Goal: Task Accomplishment & Management: Complete application form

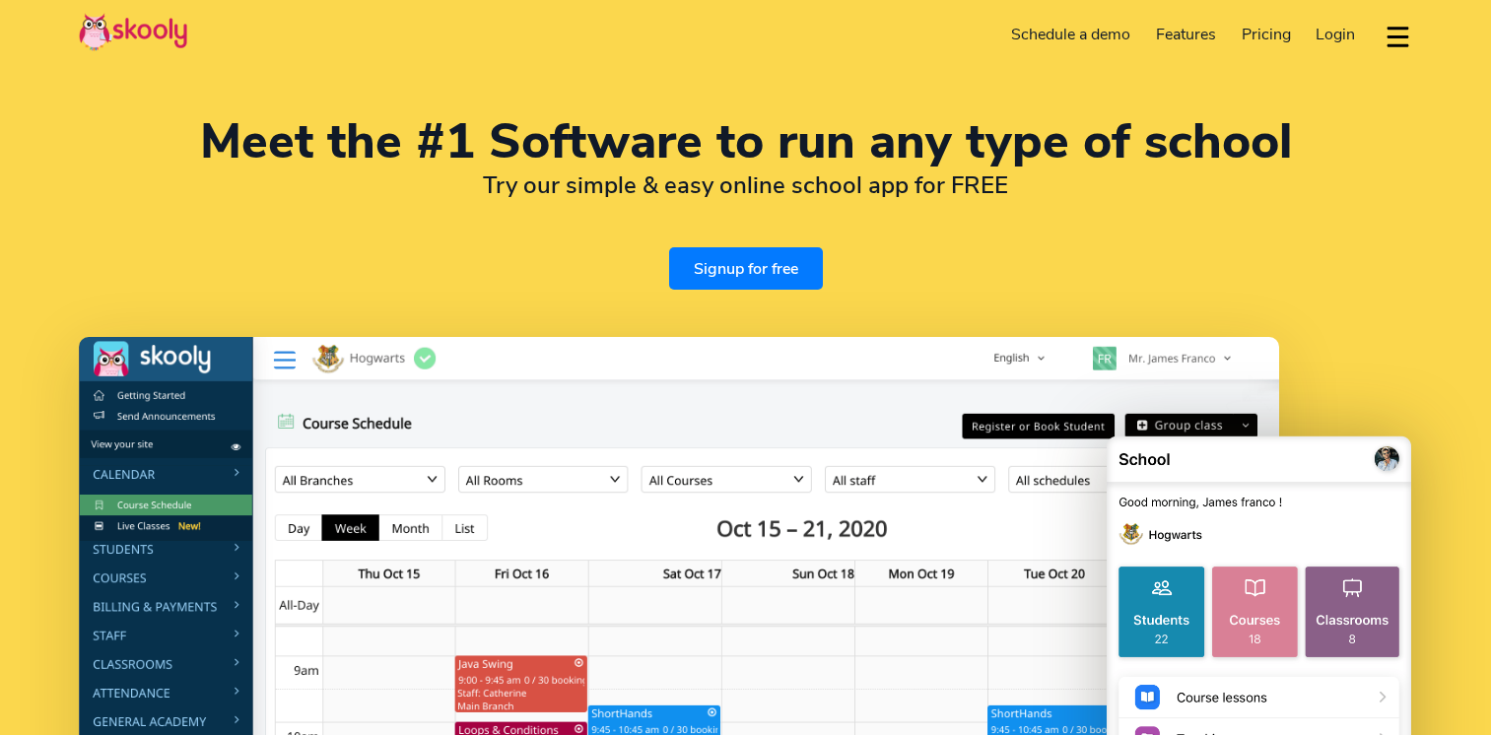
select select "en"
select select "91"
select select "[GEOGRAPHIC_DATA]"
select select "[GEOGRAPHIC_DATA]/[GEOGRAPHIC_DATA]"
click at [1279, 49] on link "Pricing" at bounding box center [1266, 35] width 75 height 32
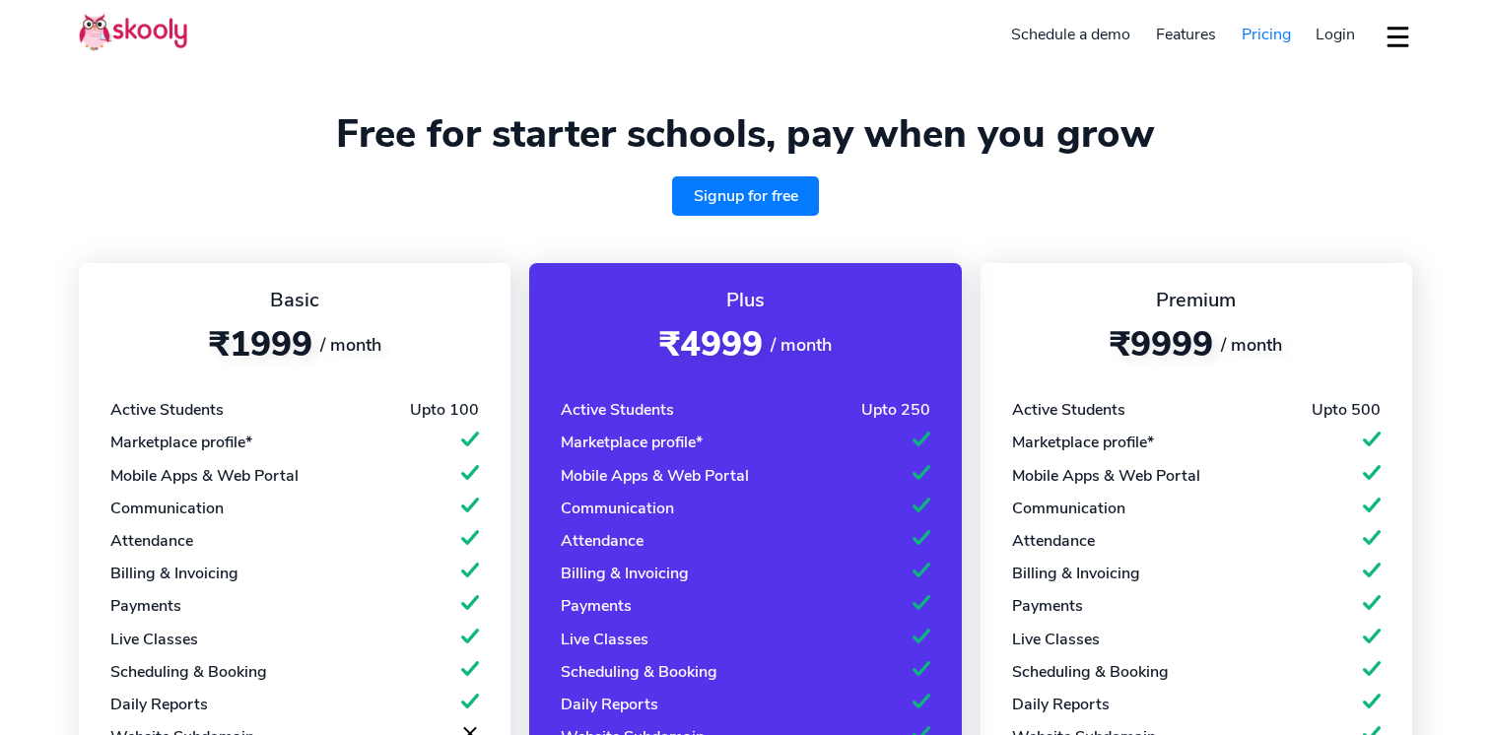
select select "en"
select select "91"
select select "[GEOGRAPHIC_DATA]"
select select "[GEOGRAPHIC_DATA]/[GEOGRAPHIC_DATA]"
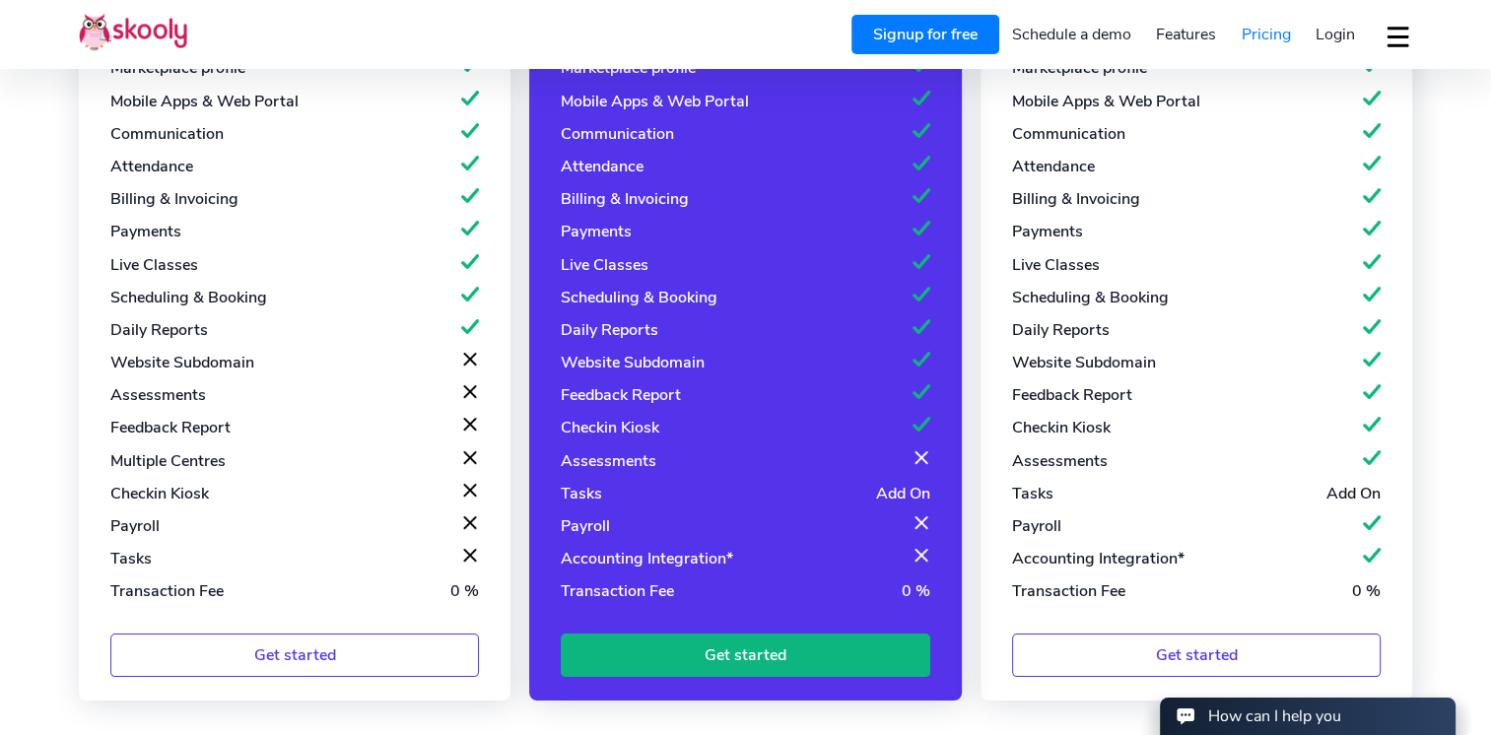
scroll to position [375, 0]
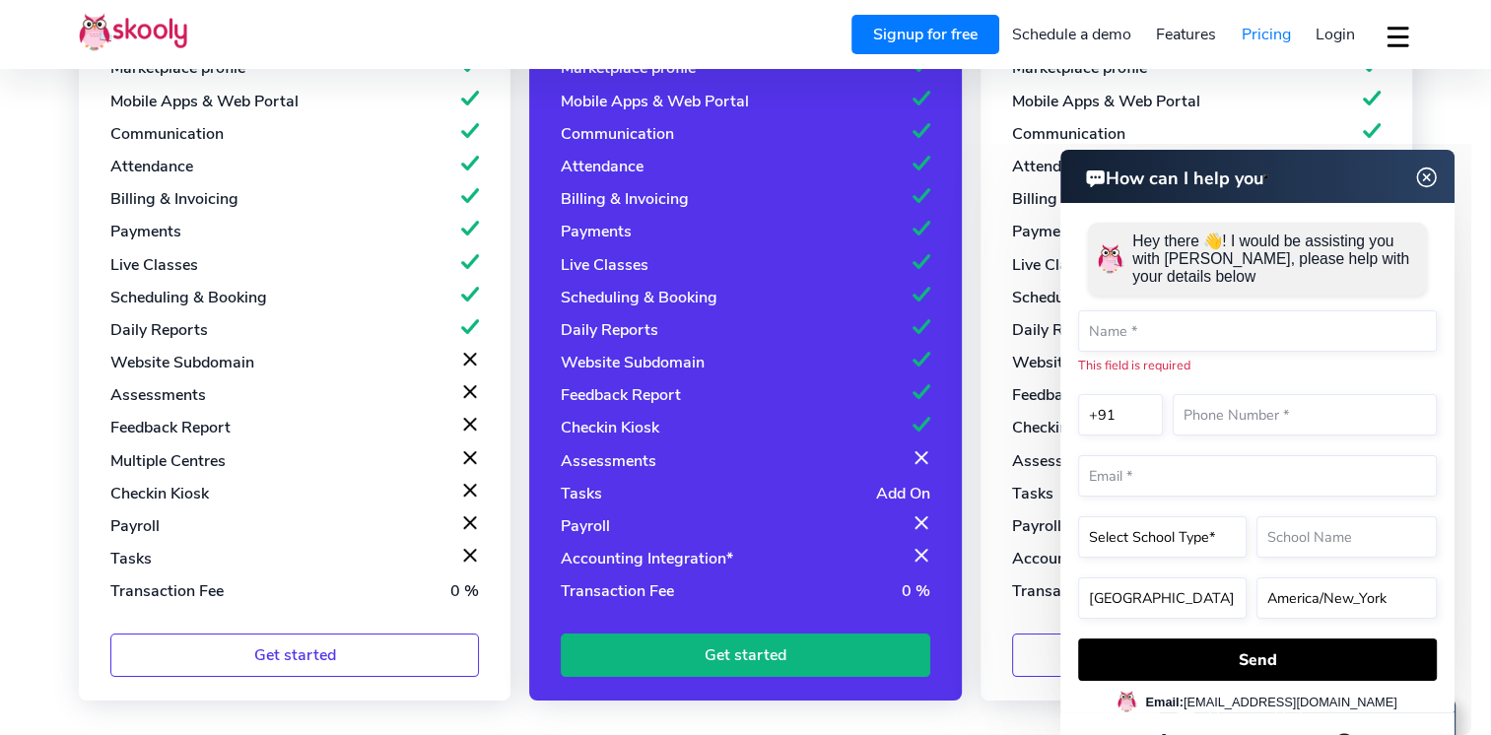
click at [1432, 177] on img at bounding box center [1427, 178] width 37 height 25
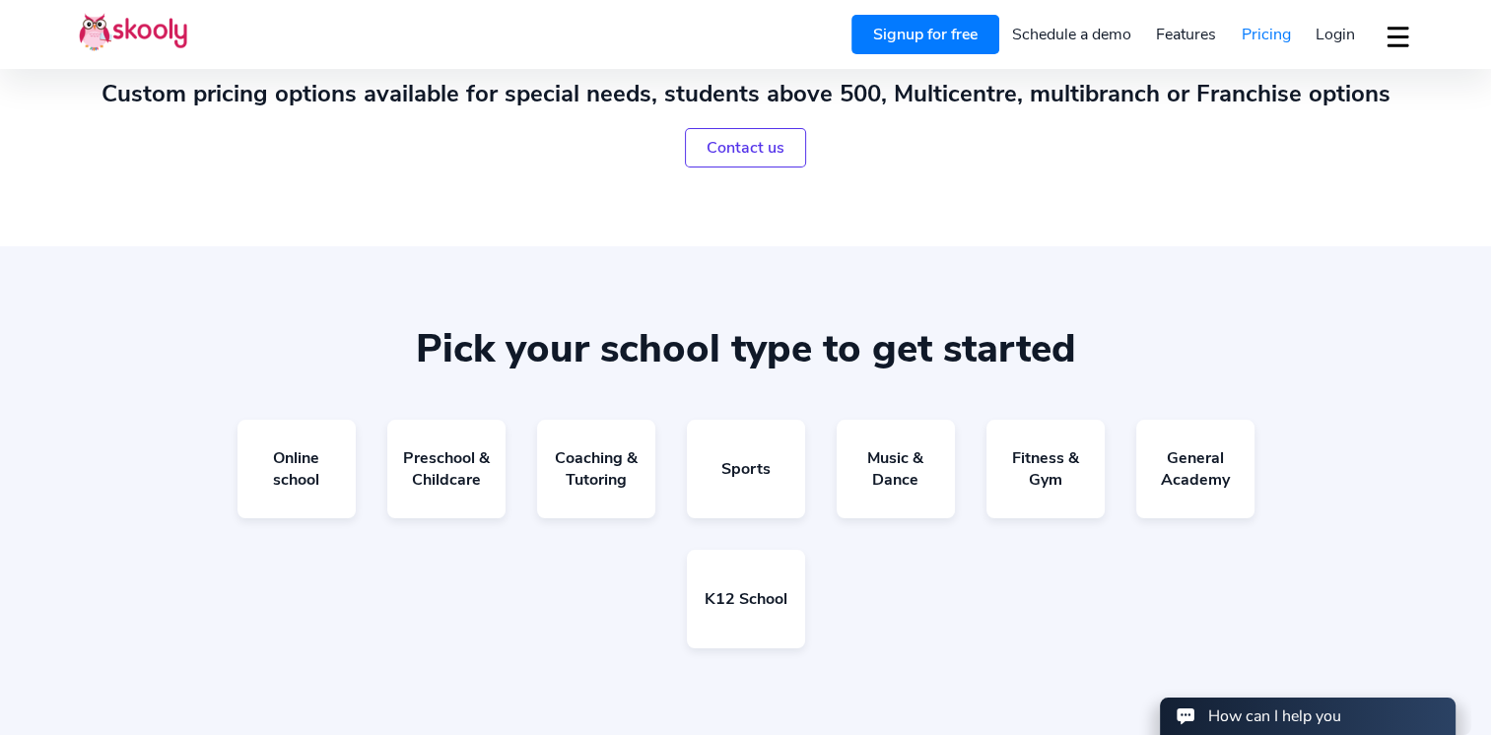
scroll to position [1061, 0]
click at [625, 446] on link "Coaching & Tutoring" at bounding box center [596, 469] width 118 height 99
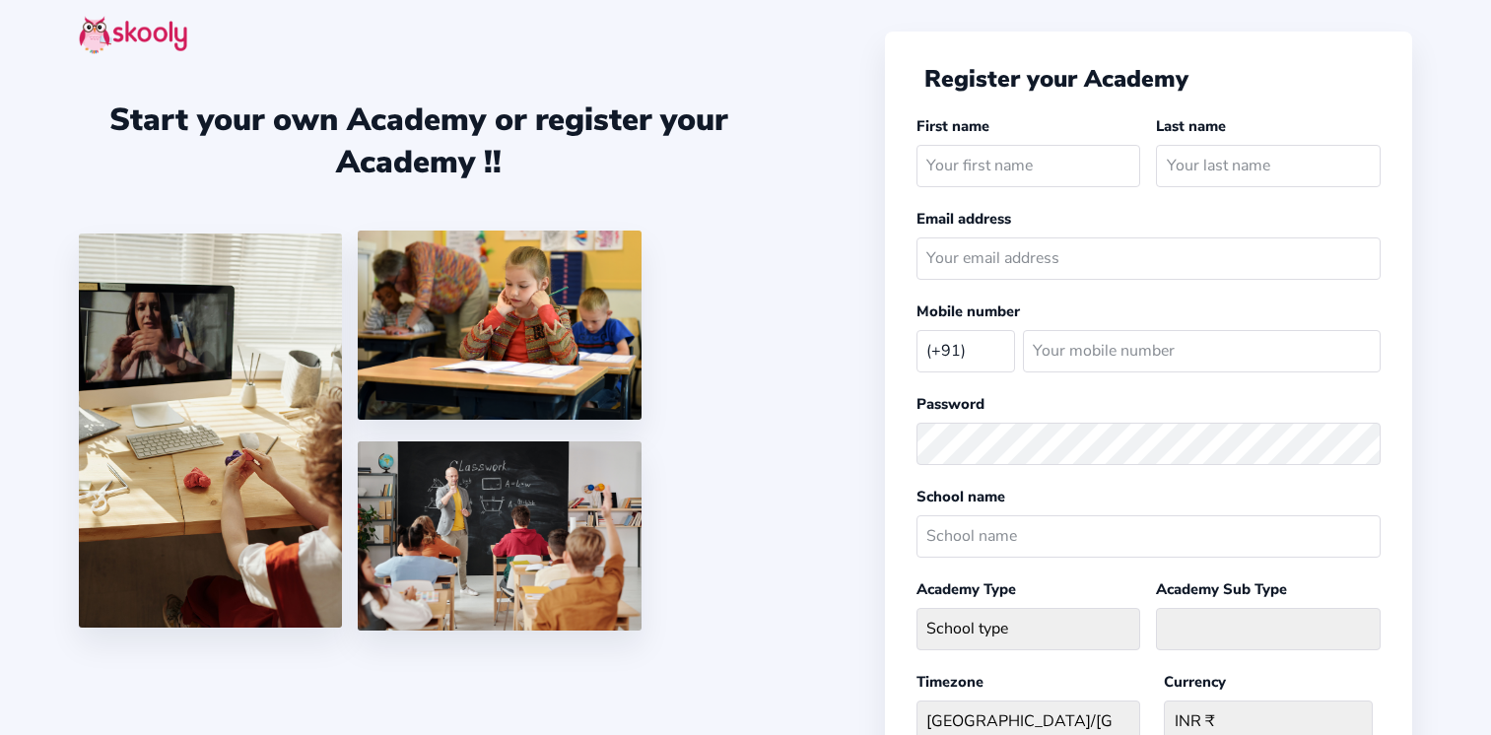
select select "IN"
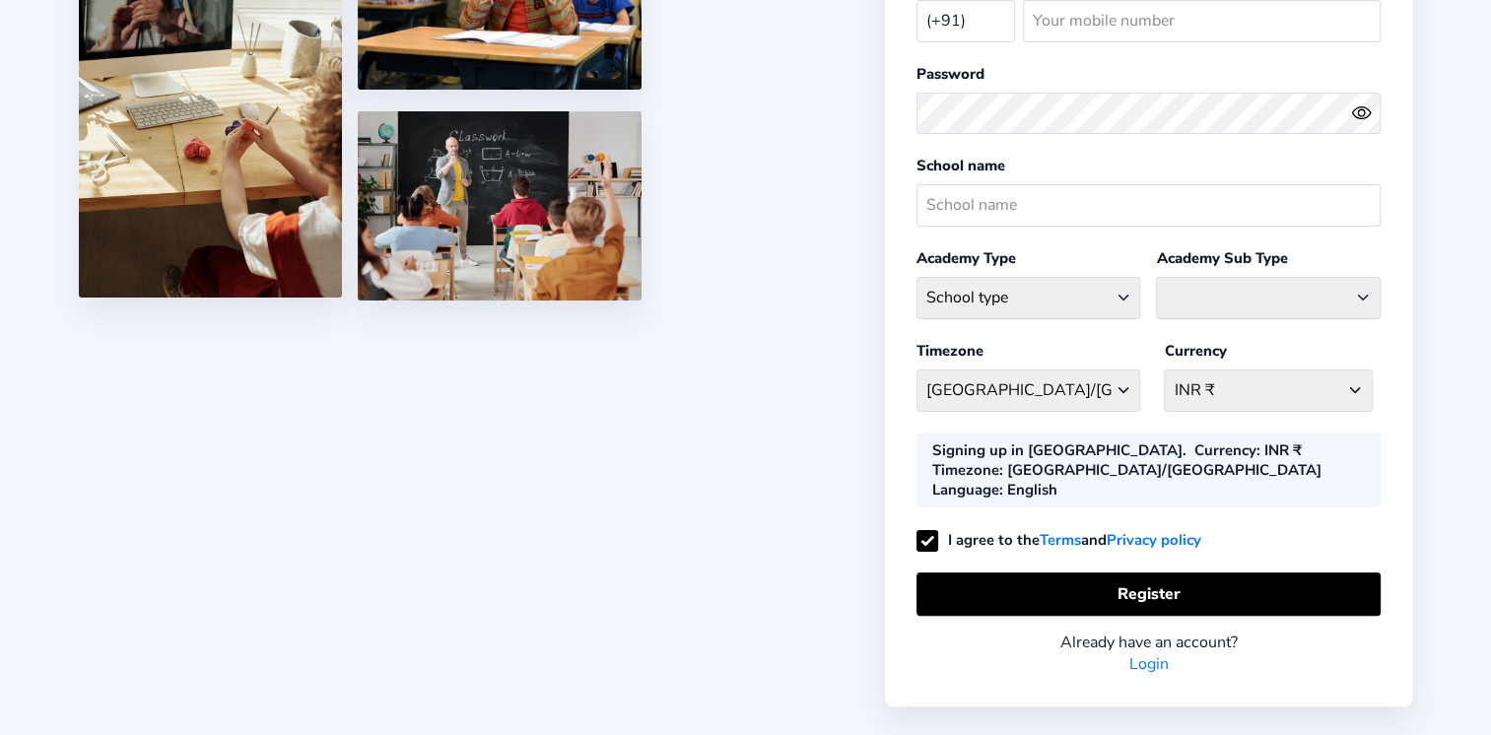
scroll to position [343, 0]
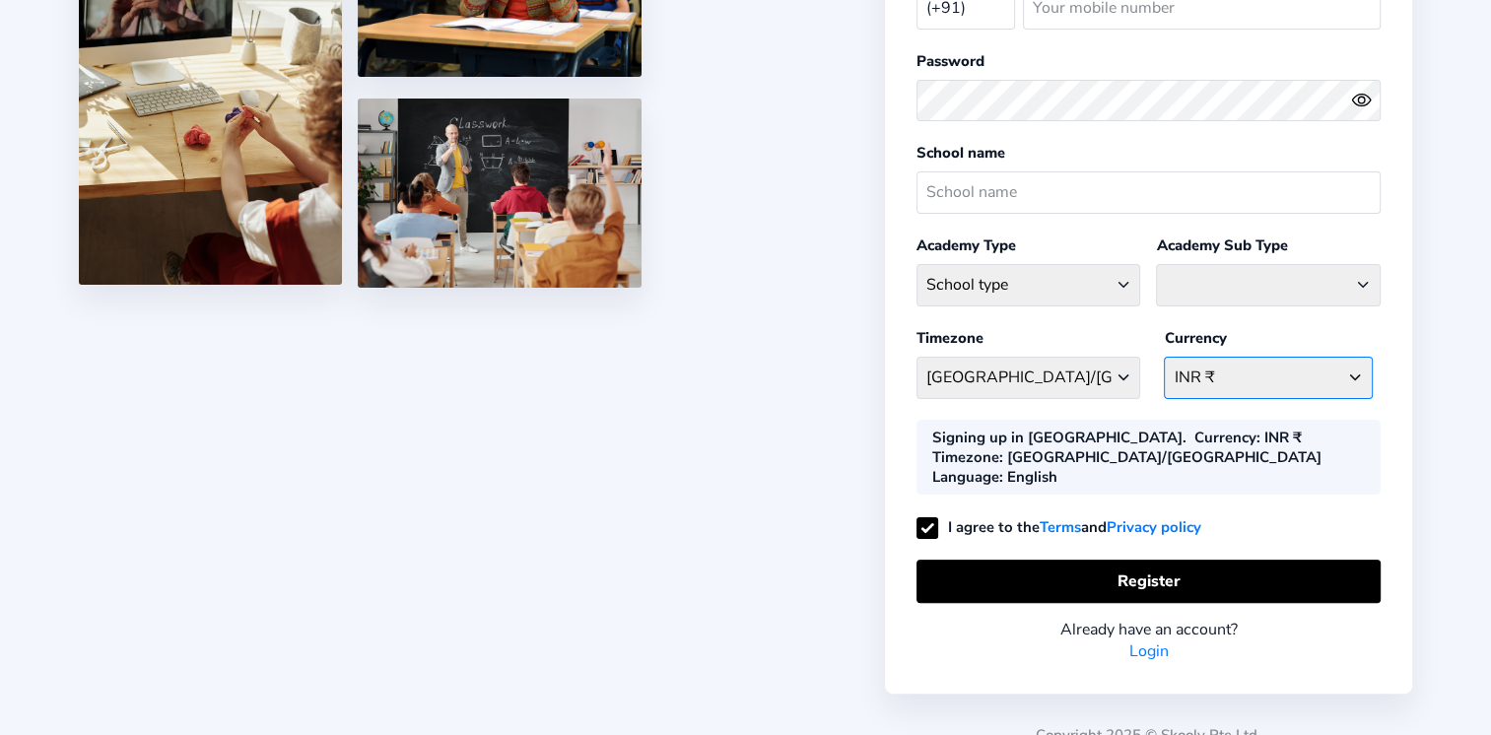
click at [1331, 361] on select "INR ₹ Afghanistan AFN - ؋. Albania ALL - L Algeria DZD - دج AmericanSamoa USD -…" at bounding box center [1268, 378] width 209 height 42
click at [1096, 277] on select "School type Academic Afterschool Arts Dance Homeschool Language Martial Arts Mu…" at bounding box center [1029, 285] width 225 height 42
select select "SP"
click at [917, 264] on select "School type Academic Afterschool Arts Dance Homeschool Language Martial Arts Mu…" at bounding box center [1029, 285] width 225 height 42
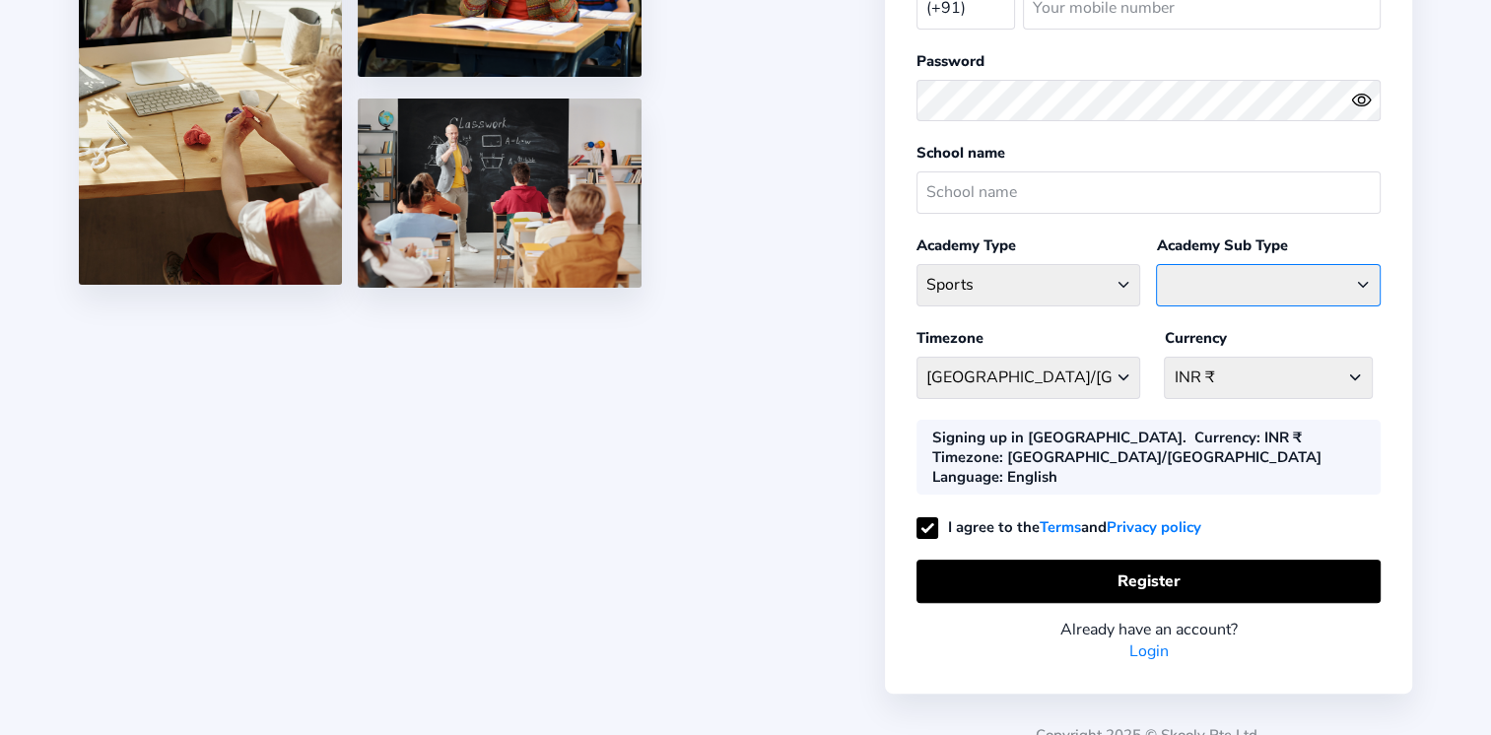
click at [1225, 275] on select "Athletics Badminton Baseball Basketball Chess Cricket Hockey Football General S…" at bounding box center [1268, 285] width 225 height 42
select select "CH"
click at [1156, 264] on select "Athletics Badminton Baseball Basketball Chess Cricket Hockey Football General S…" at bounding box center [1268, 285] width 225 height 42
click at [1254, 377] on select "INR ₹ Afghanistan AFN - ؋. Albania ALL - L Algeria DZD - دج AmericanSamoa USD -…" at bounding box center [1268, 378] width 209 height 42
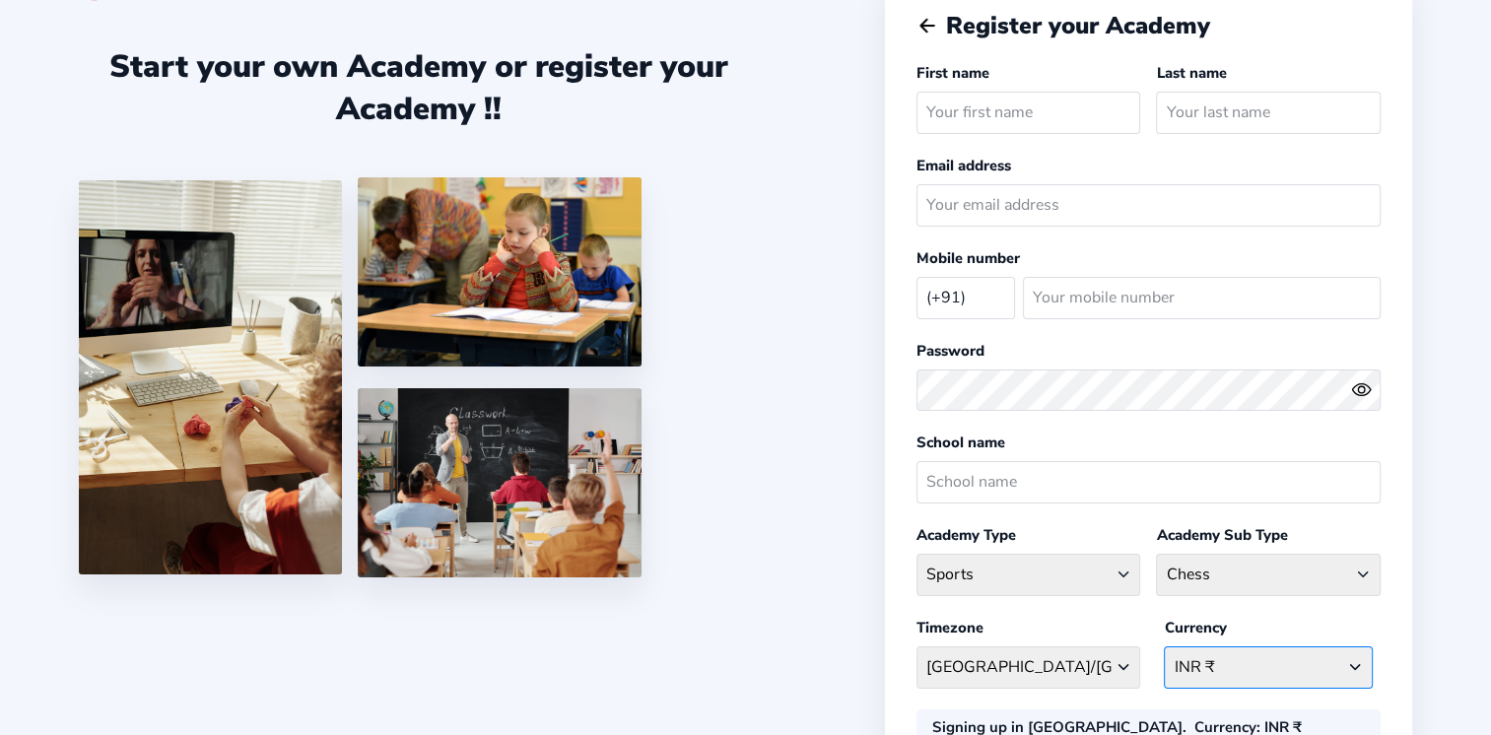
scroll to position [0, 0]
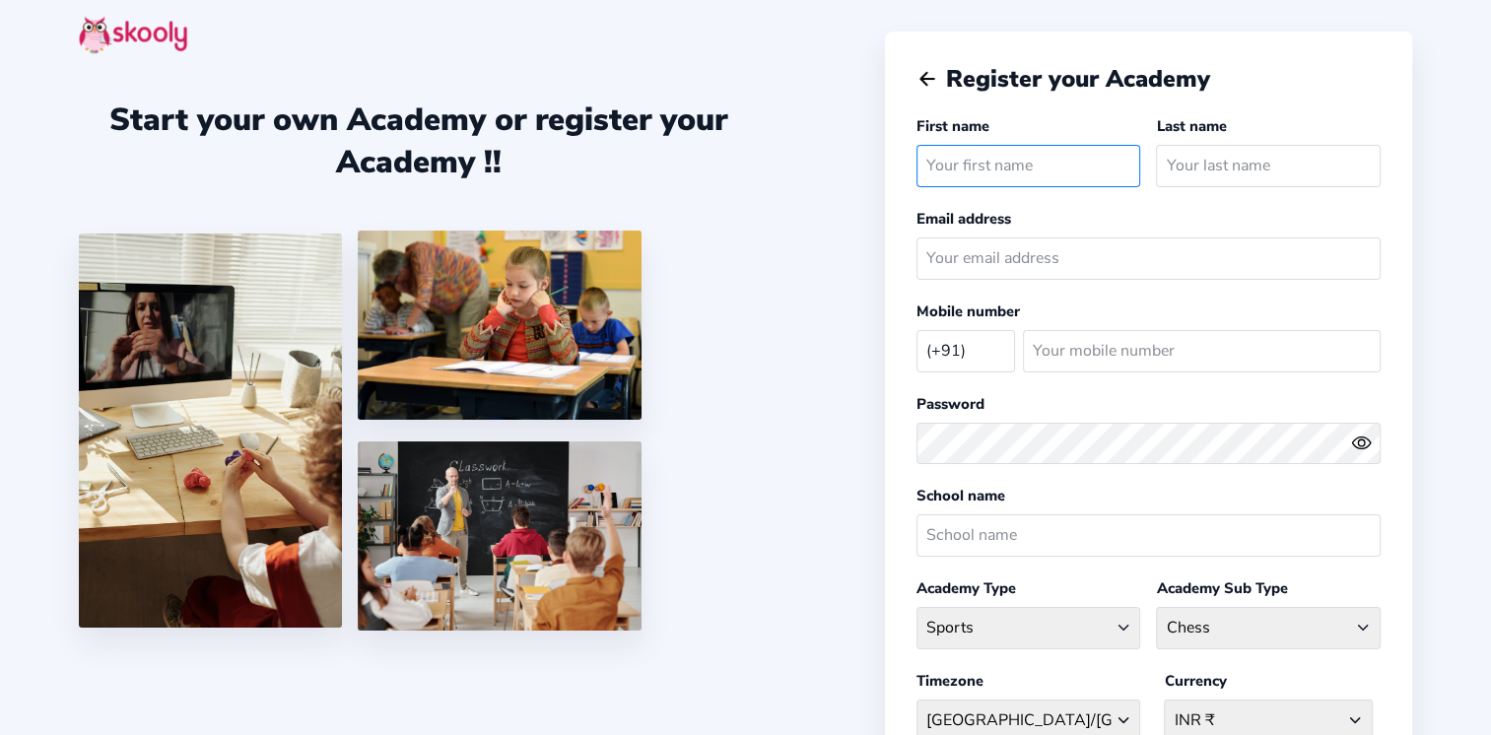
click at [954, 152] on input "text" at bounding box center [1029, 166] width 225 height 42
type input "Prahadheeshwar"
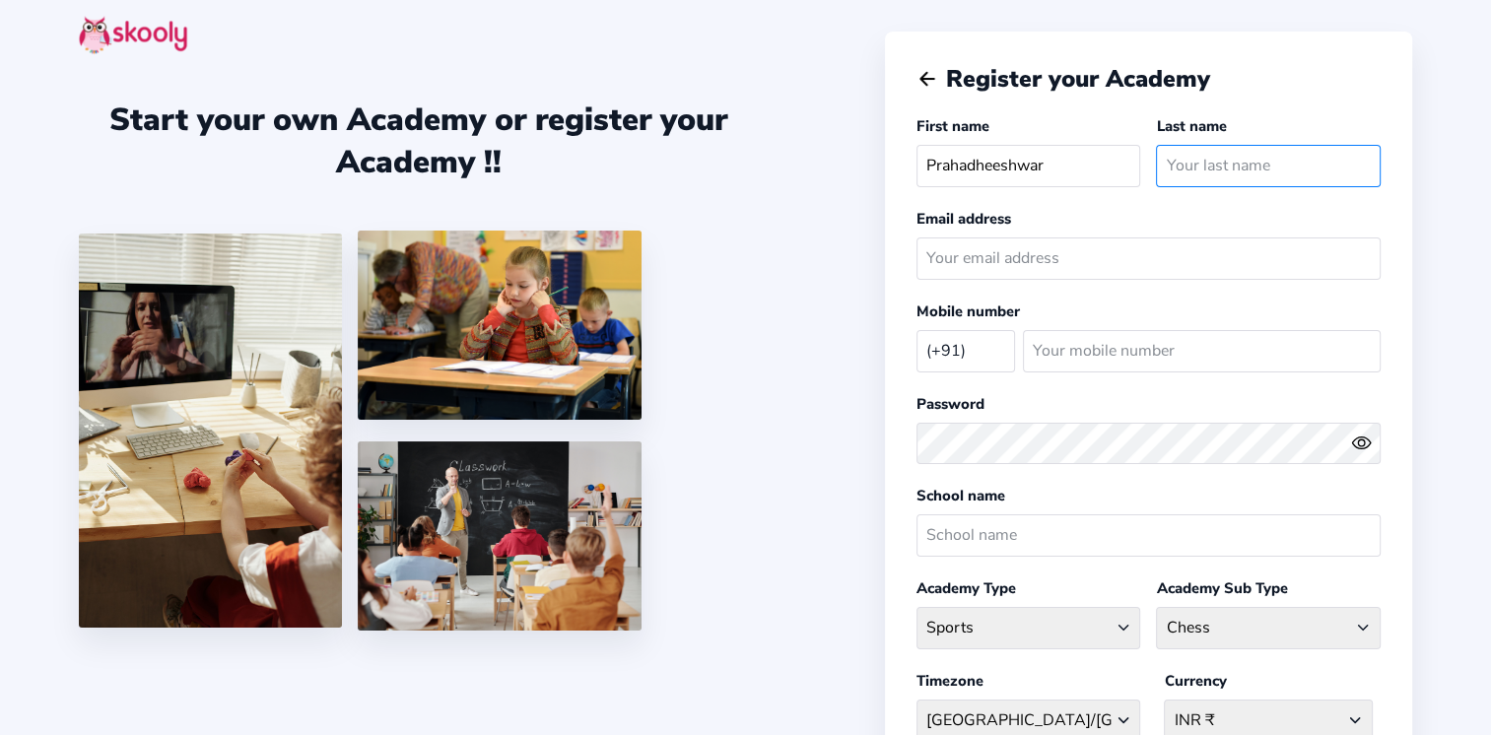
type input "CM"
type input "prahadheesh98@gmail.com"
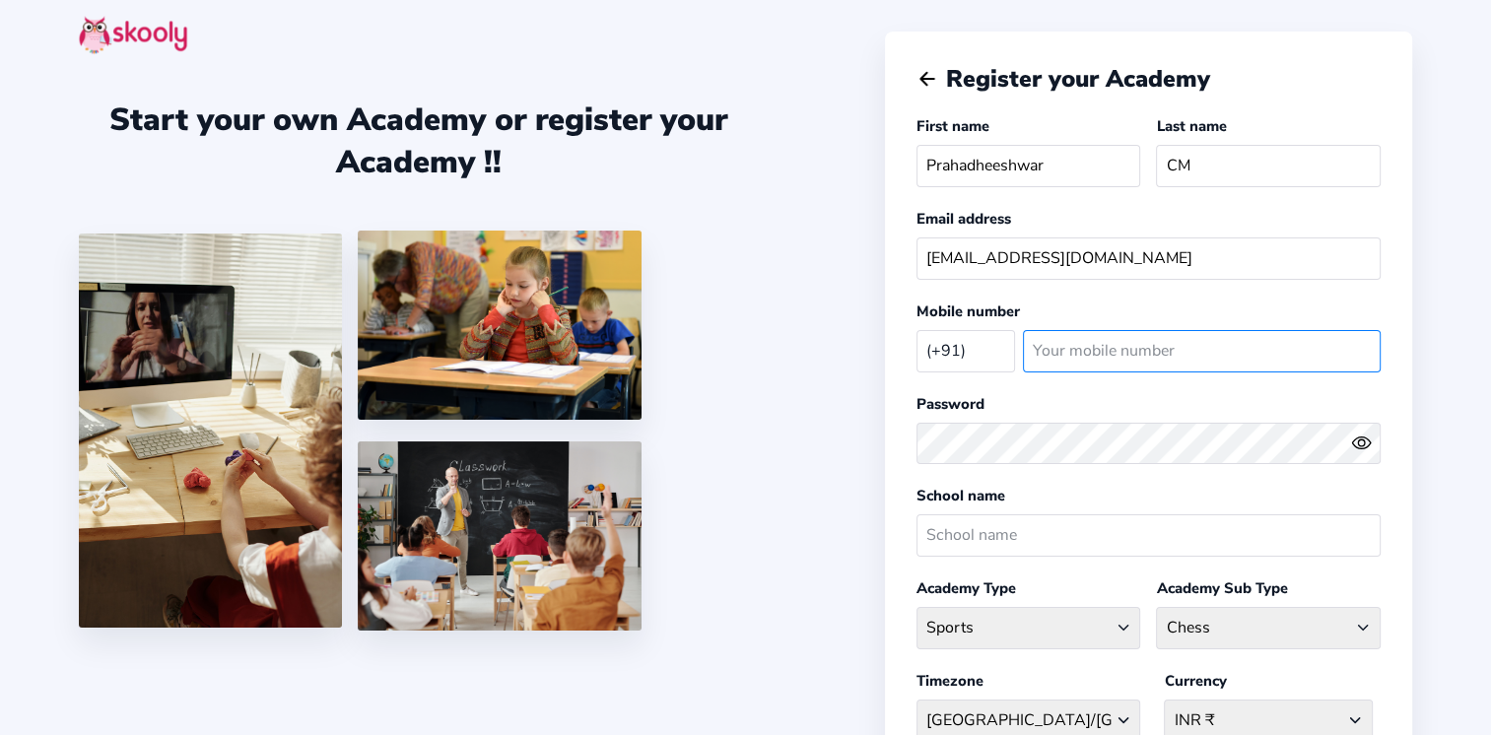
type input "8015172962"
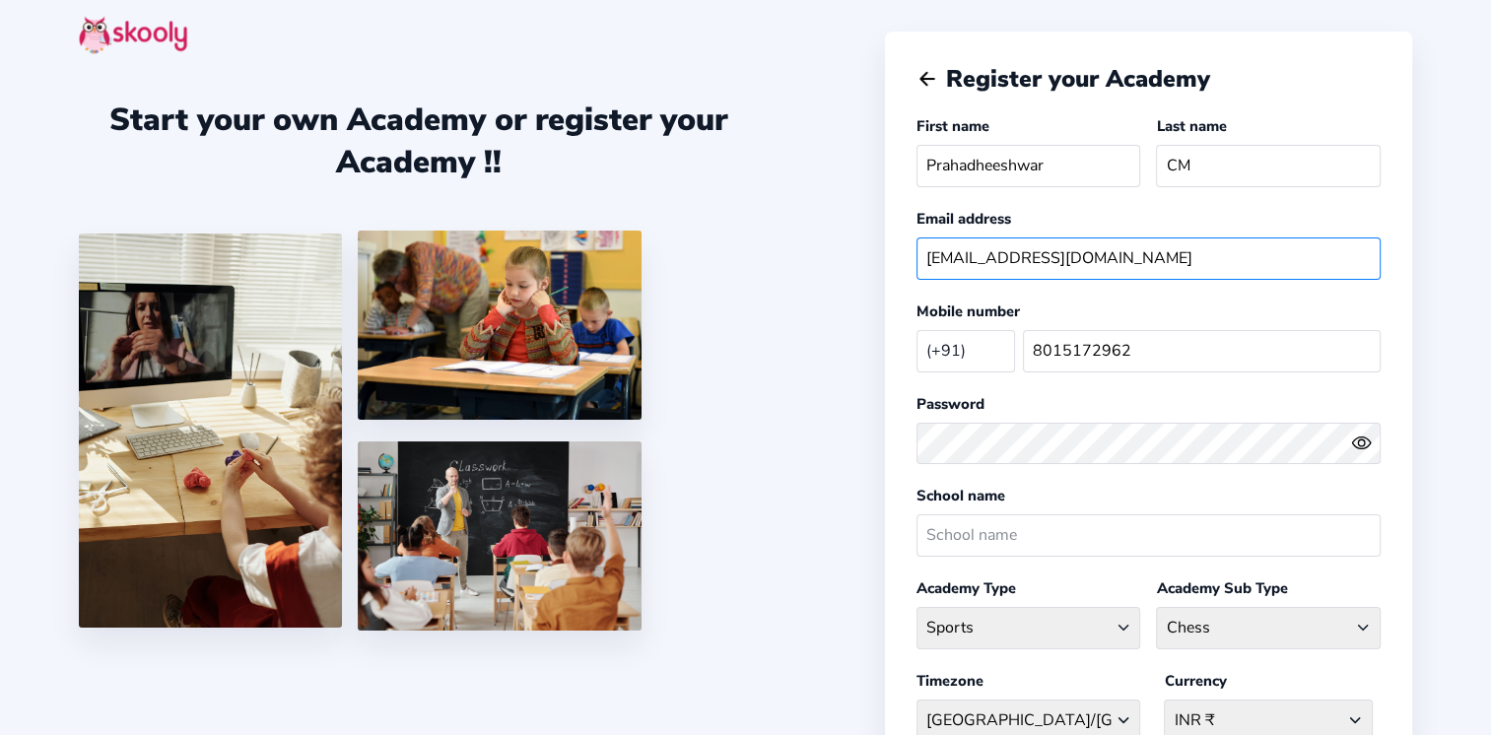
drag, startPoint x: 1161, startPoint y: 261, endPoint x: 798, endPoint y: 250, distance: 362.9
click at [798, 250] on div "Start your own Academy or register your Academy !! Register your Academy First …" at bounding box center [745, 552] width 1491 height 1104
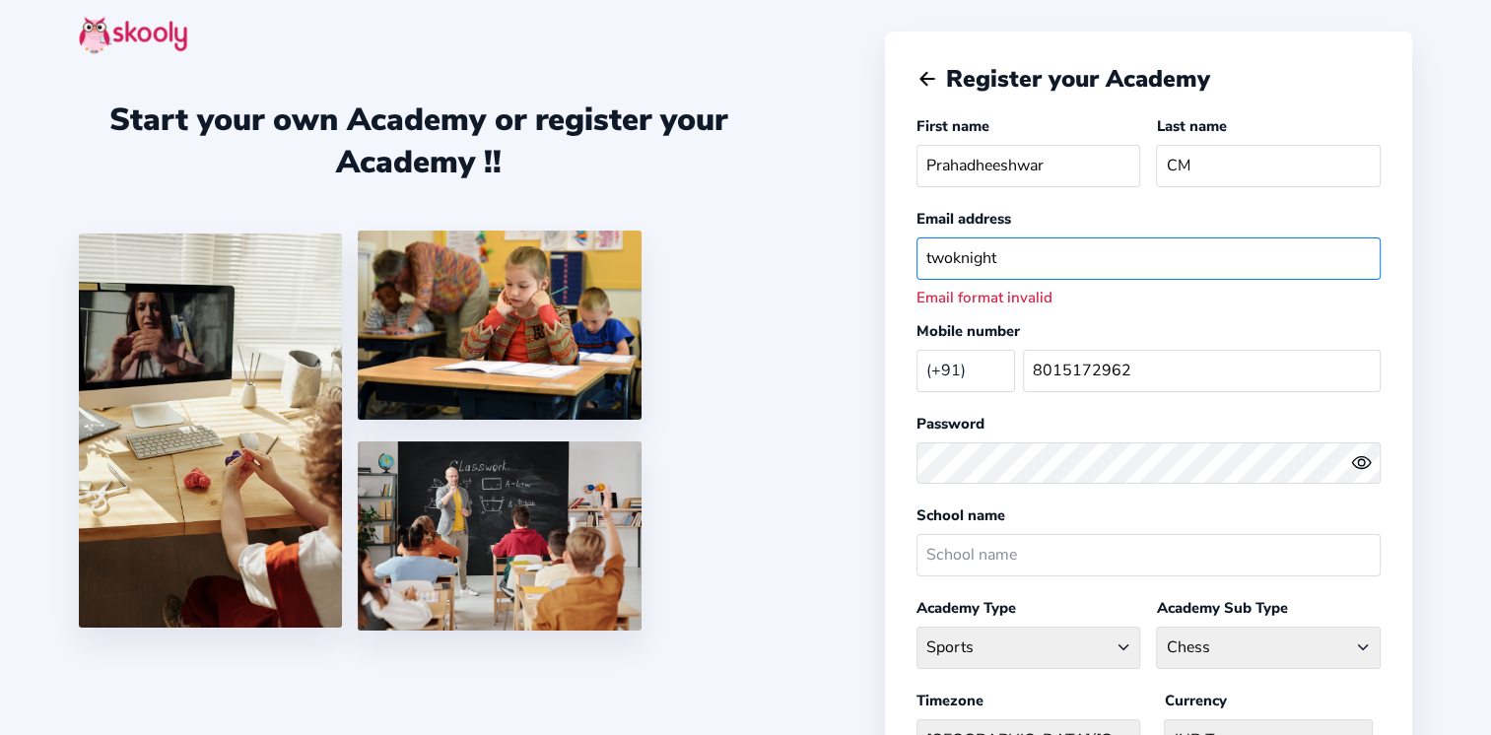
type input "twoknightschessacademy@gmail.com"
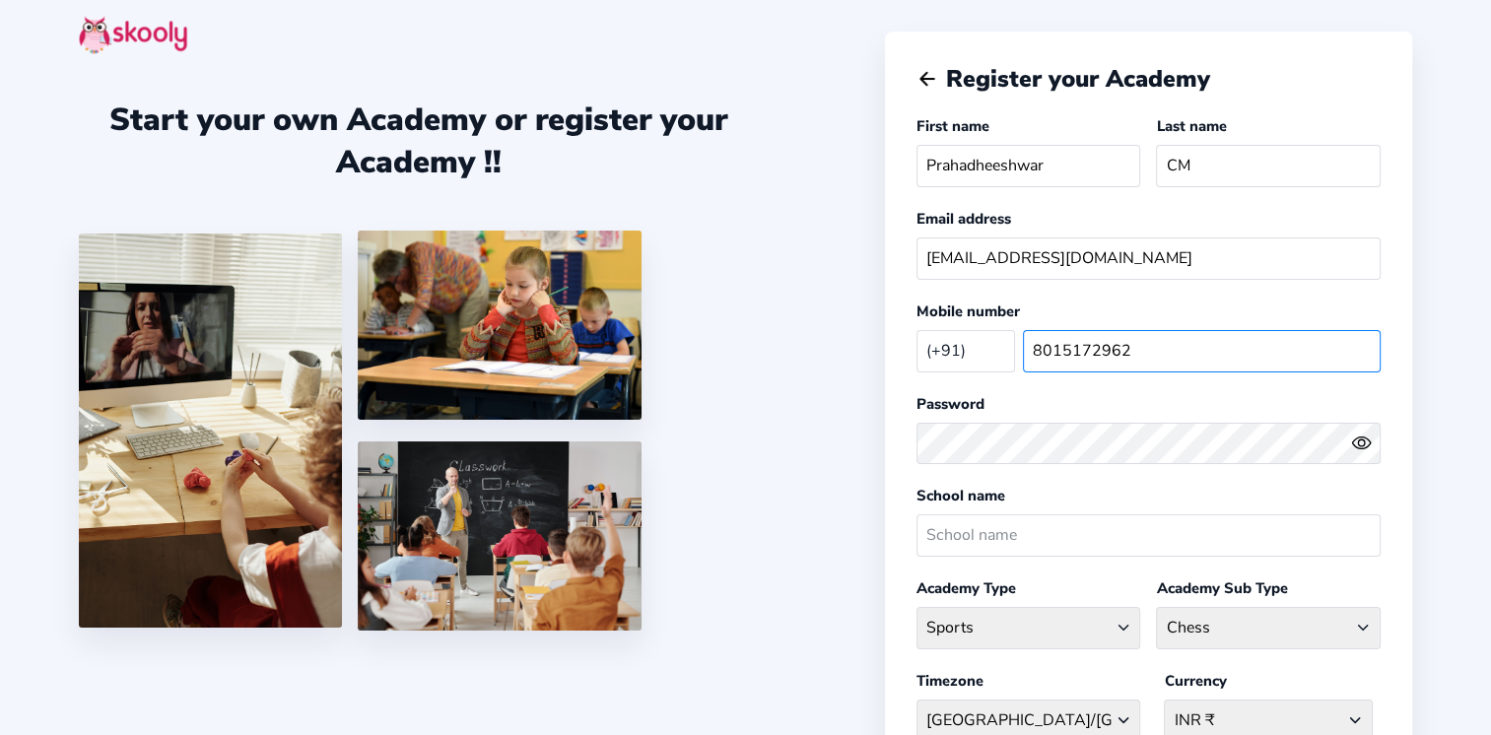
drag, startPoint x: 1147, startPoint y: 344, endPoint x: 1071, endPoint y: 354, distance: 76.5
click at [1071, 354] on input "8015172962" at bounding box center [1202, 351] width 358 height 42
type input "8015512962"
click at [943, 433] on div at bounding box center [1149, 443] width 464 height 57
click at [1371, 444] on button at bounding box center [1366, 443] width 30 height 21
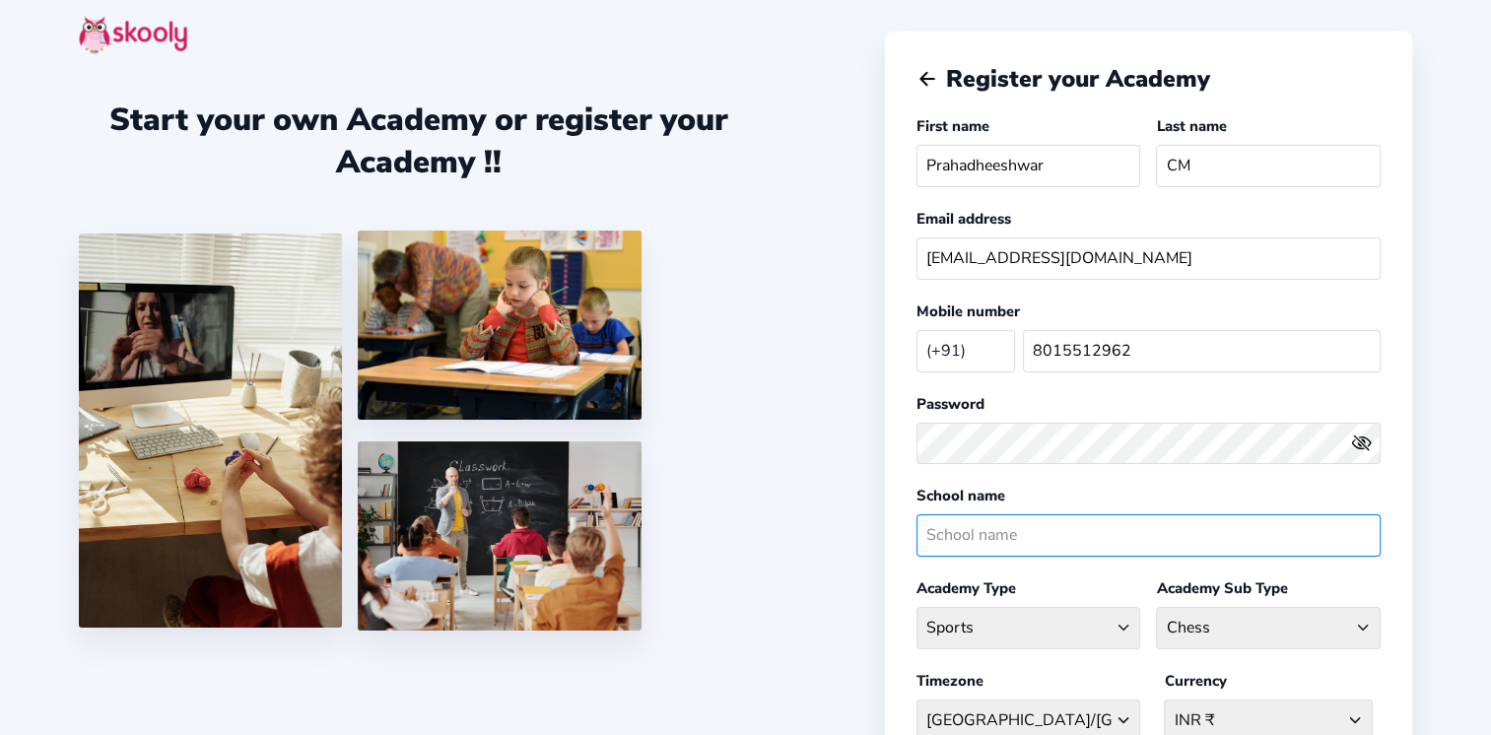
click at [996, 533] on input "text" at bounding box center [1149, 536] width 464 height 42
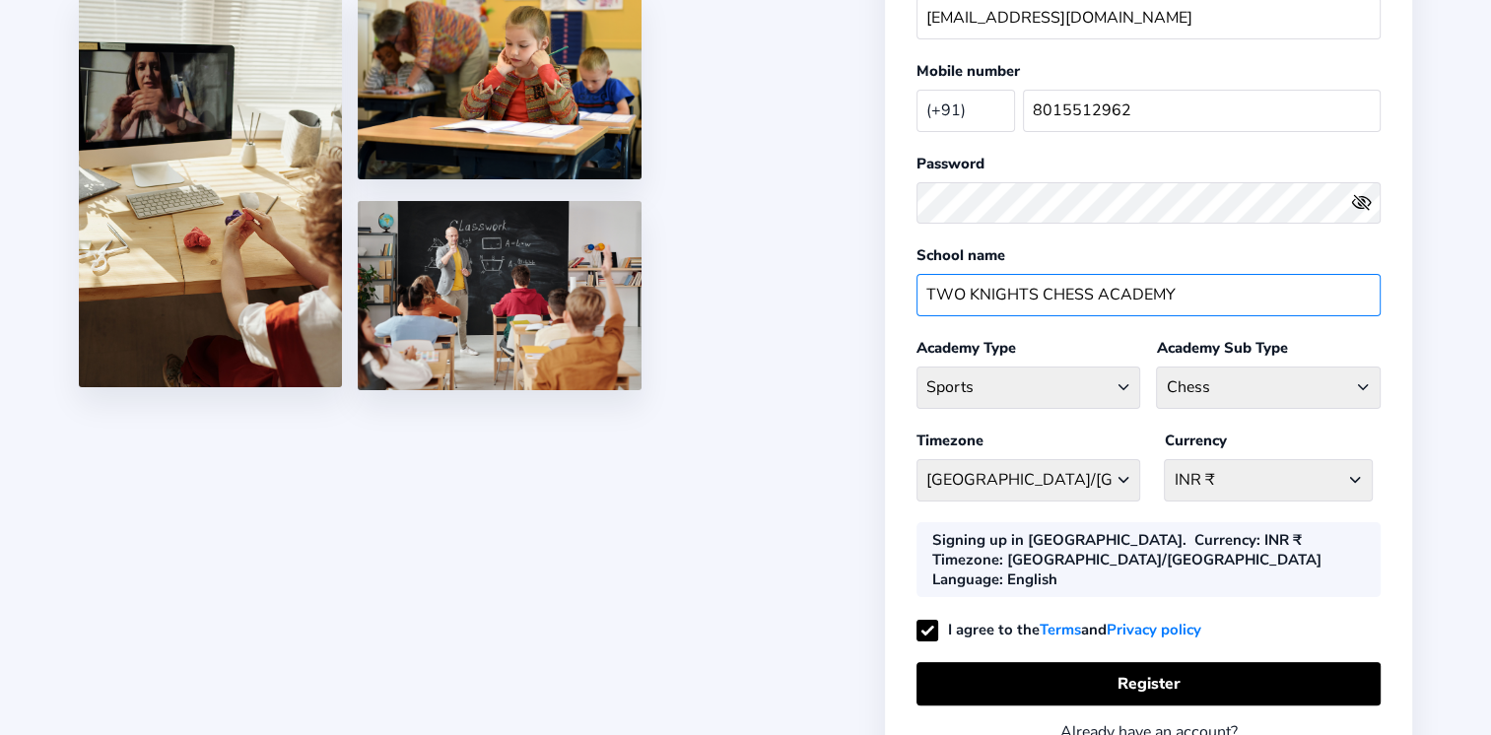
scroll to position [248, 0]
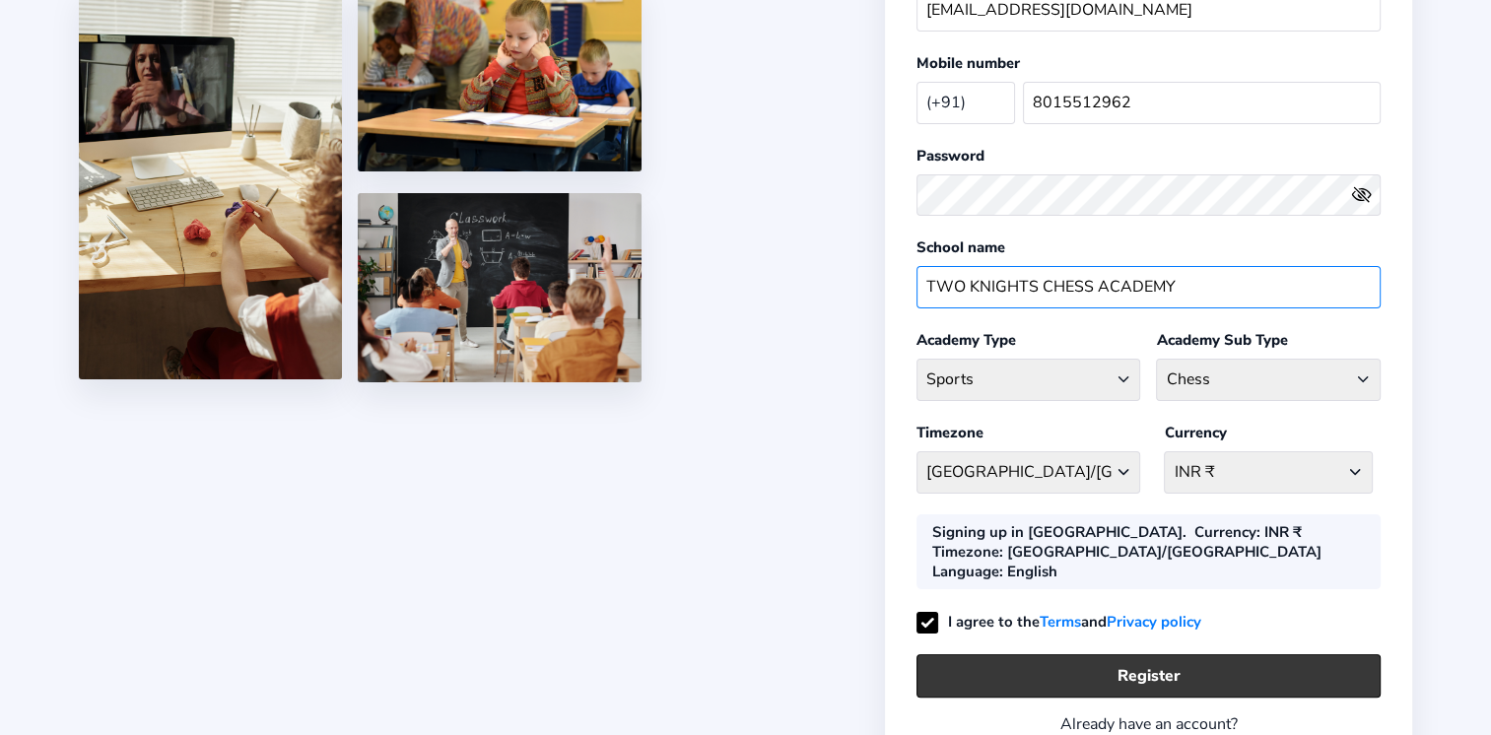
type input "TWO KNIGHTS CHESS ACADEMY"
click at [1163, 657] on button "Register" at bounding box center [1149, 675] width 464 height 42
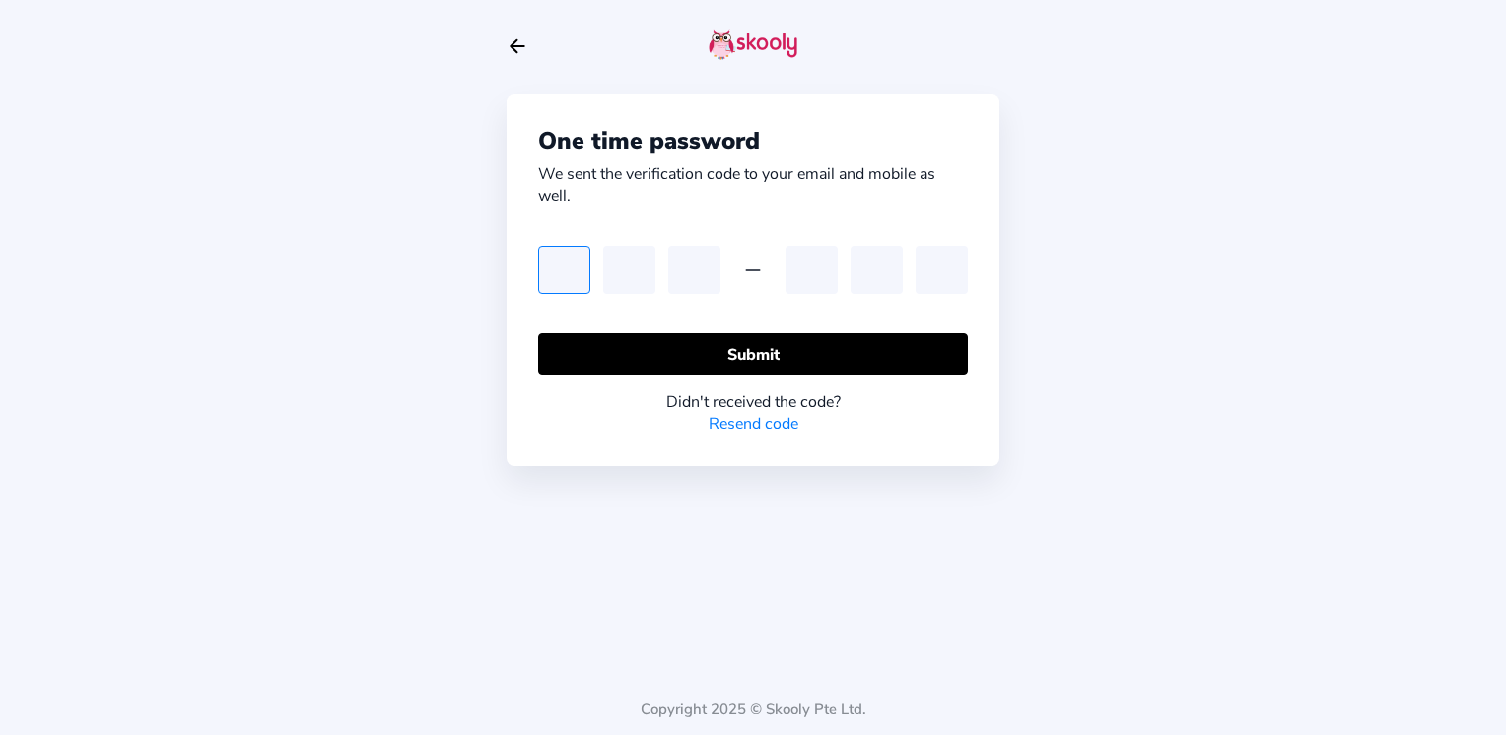
type input "3"
type input "4"
type input "3"
type input "2"
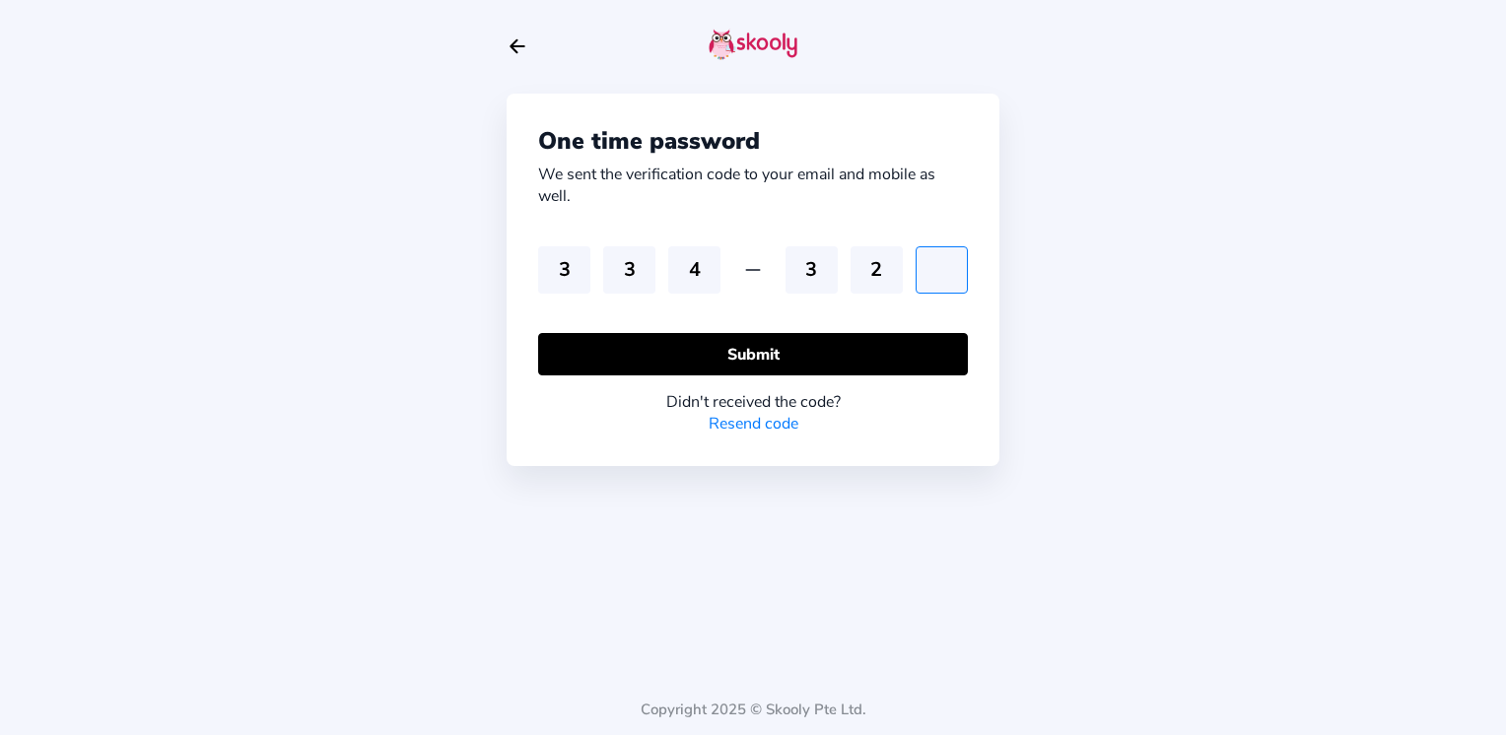
type input "5"
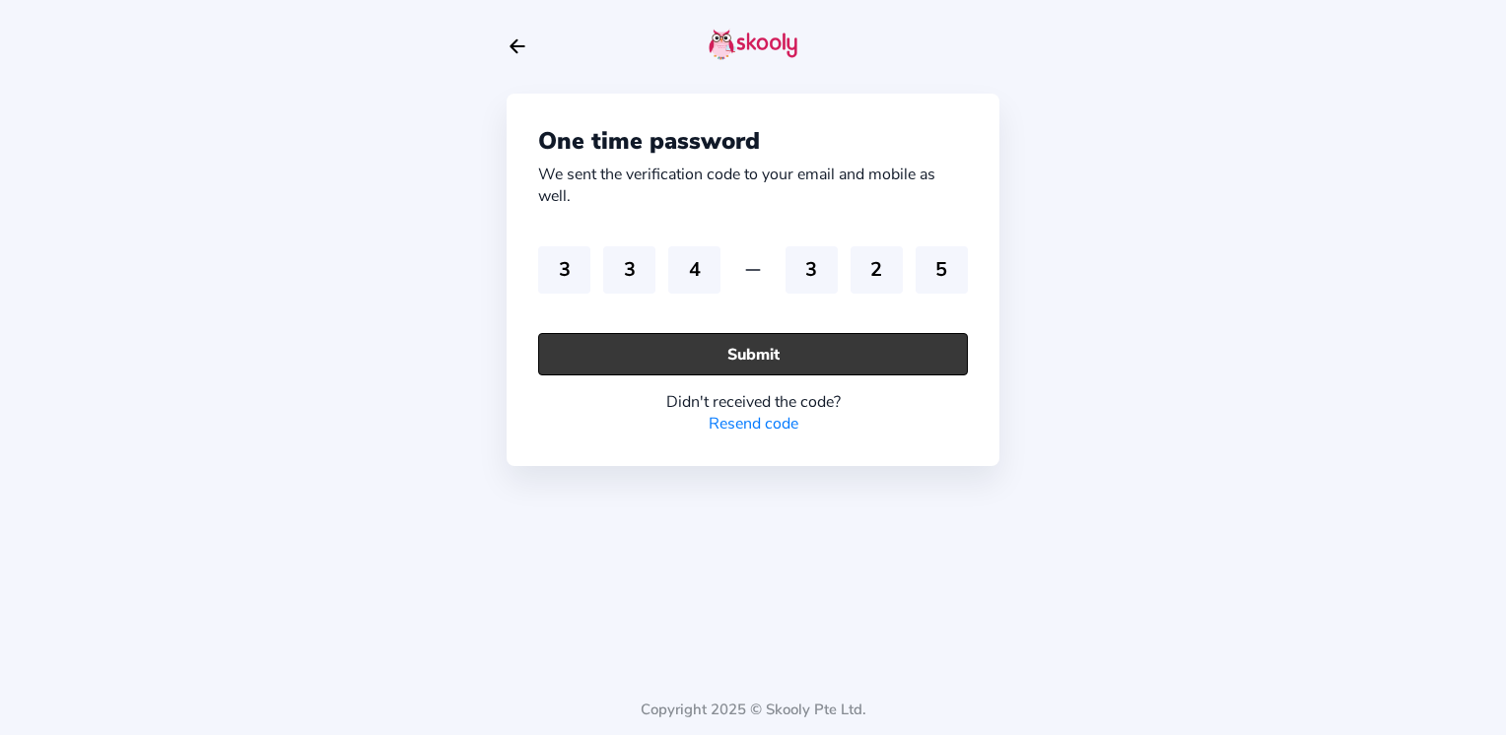
click at [781, 370] on button "Submit" at bounding box center [753, 354] width 430 height 42
